Goal: Answer question/provide support

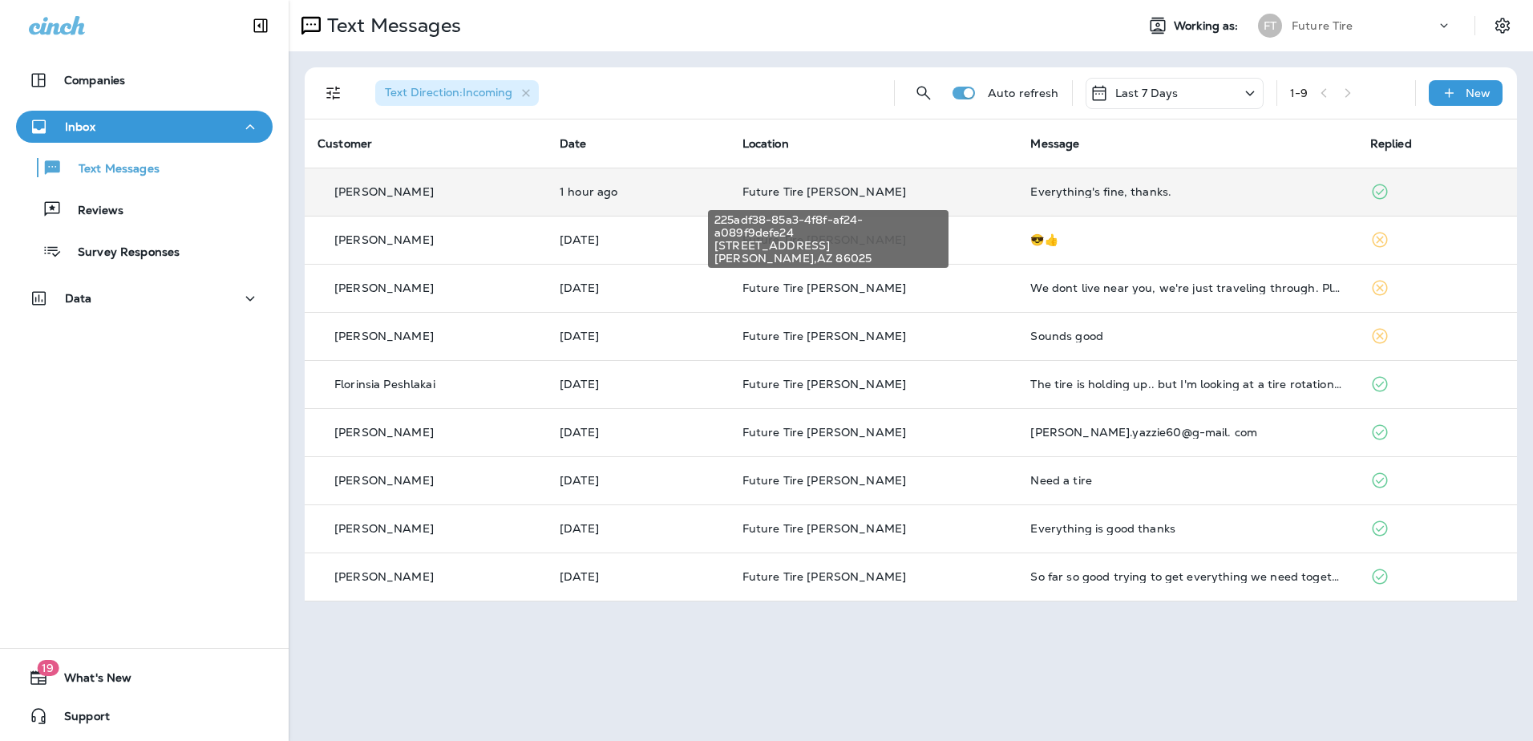
click at [814, 194] on span "Future Tire [PERSON_NAME]" at bounding box center [825, 191] width 164 height 14
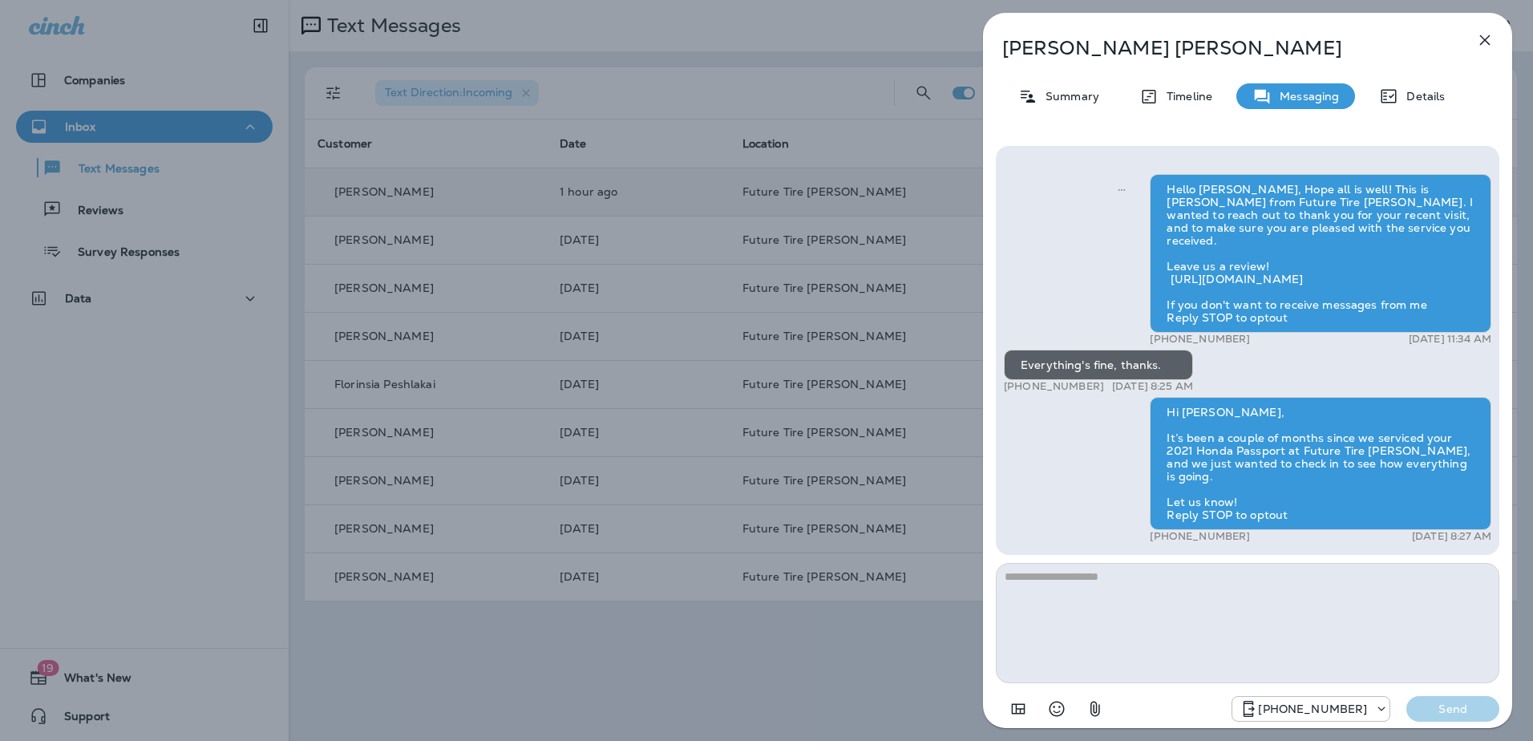
click at [1473, 36] on button "button" at bounding box center [1485, 40] width 32 height 32
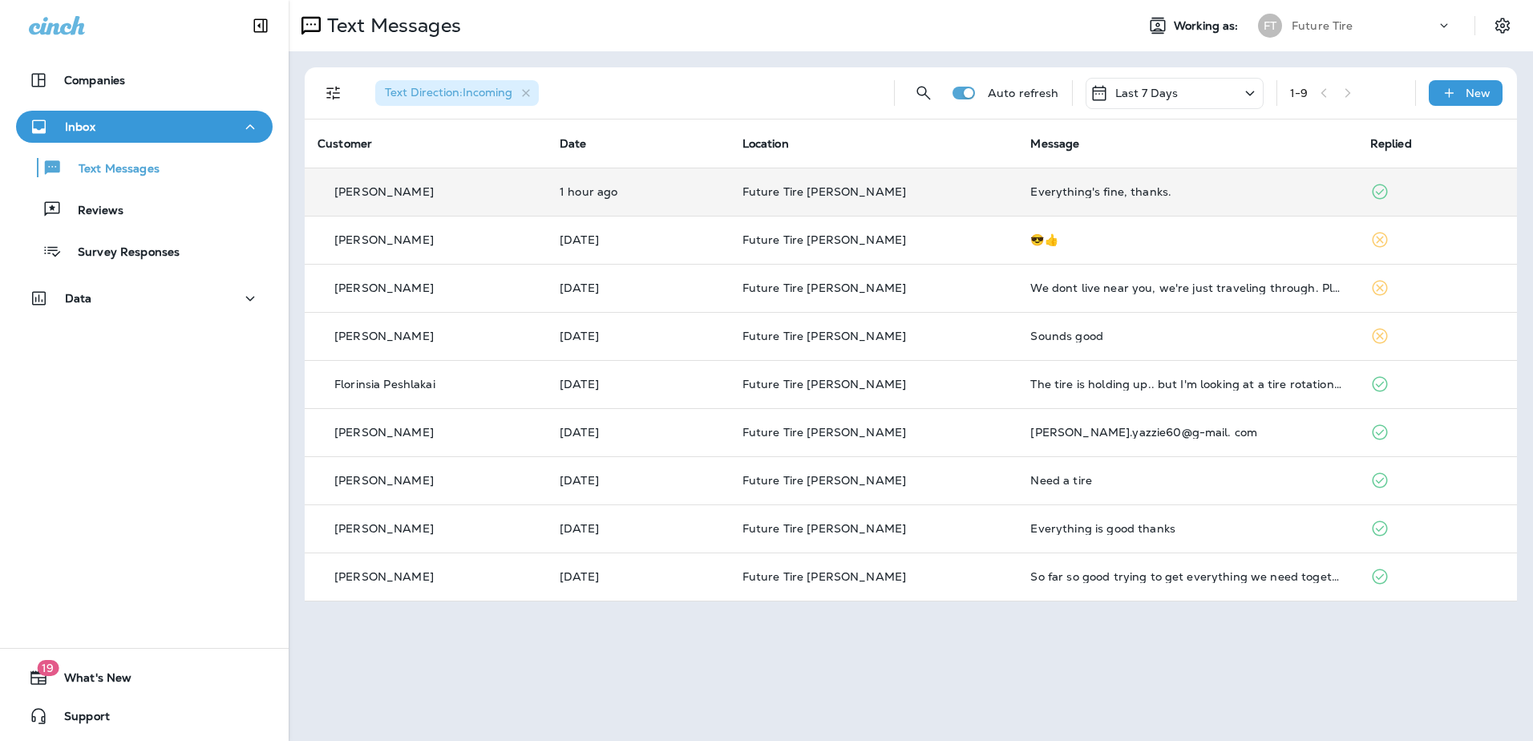
click at [1177, 200] on td "Everything's fine, thanks." at bounding box center [1187, 192] width 339 height 48
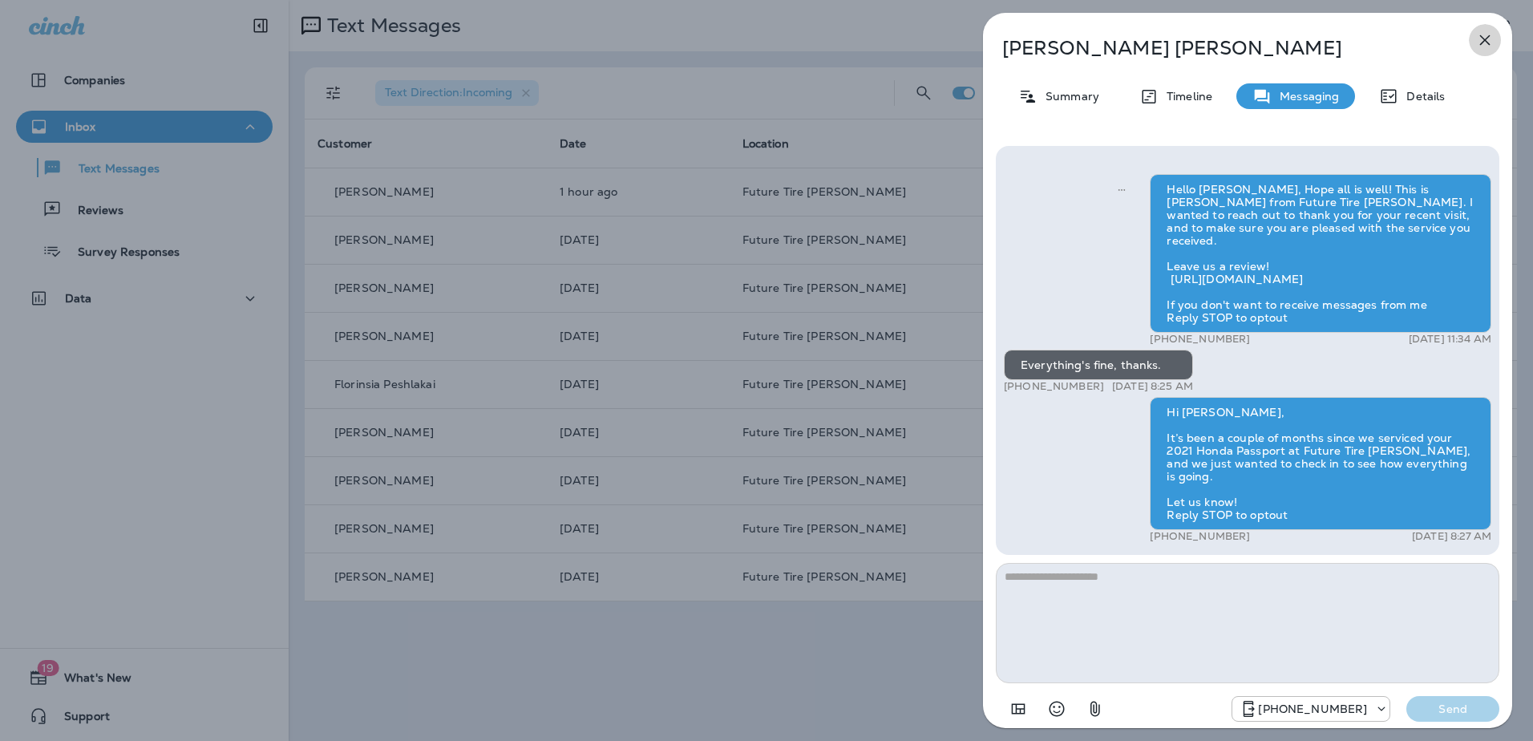
click at [1483, 46] on icon "button" at bounding box center [1485, 39] width 19 height 19
